Goal: Task Accomplishment & Management: Manage account settings

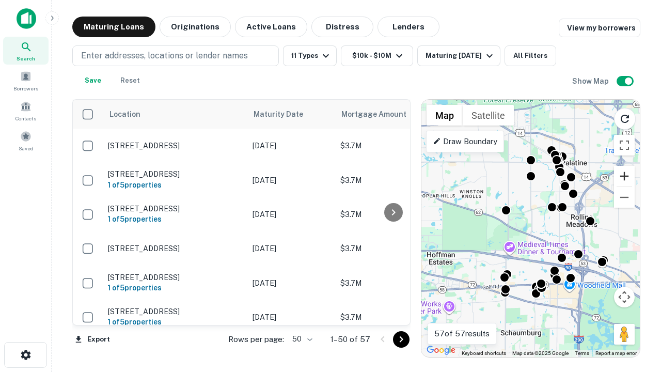
click at [625, 176] on button "Zoom in" at bounding box center [624, 176] width 21 height 21
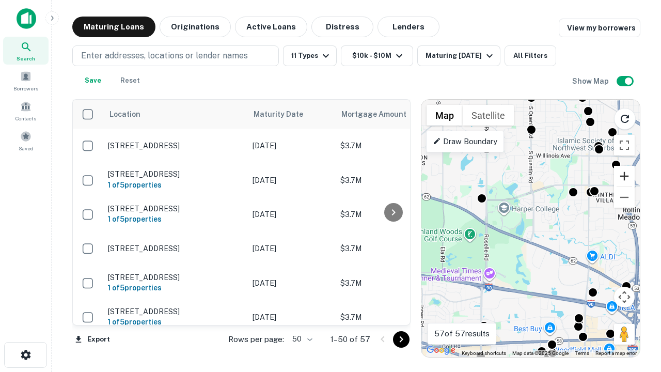
click at [625, 176] on button "Zoom in" at bounding box center [624, 176] width 21 height 21
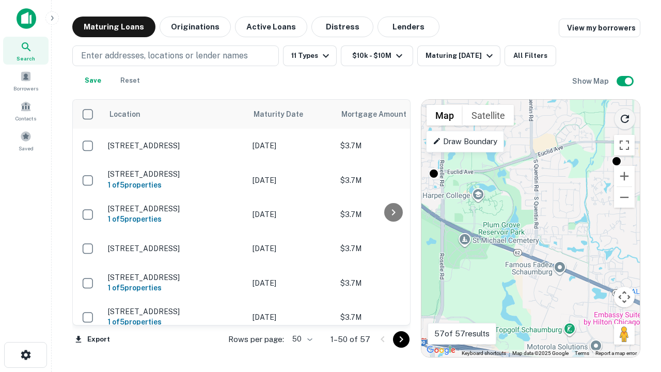
click at [625, 117] on icon "Reload search area" at bounding box center [625, 119] width 12 height 12
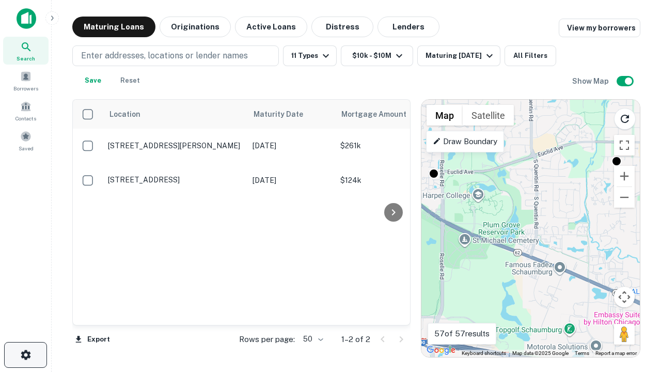
click at [25, 355] on icon "button" at bounding box center [26, 355] width 12 height 12
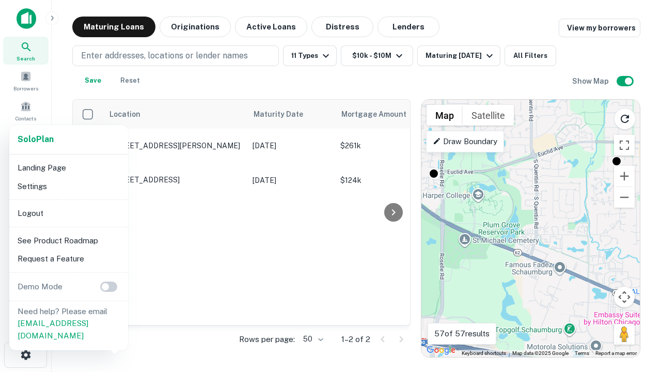
click at [68, 213] on li "Logout" at bounding box center [68, 213] width 111 height 19
